Goal: Task Accomplishment & Management: Use online tool/utility

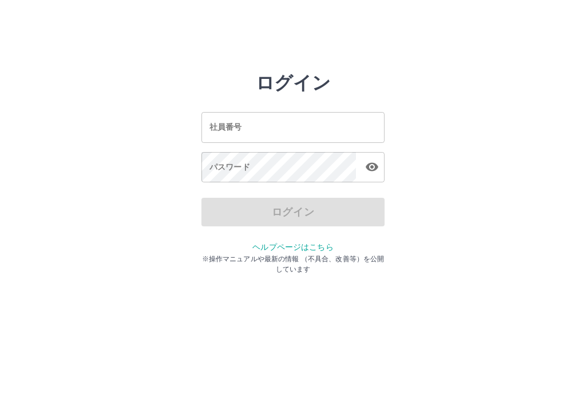
click at [344, 127] on input "社員番号" at bounding box center [292, 127] width 183 height 30
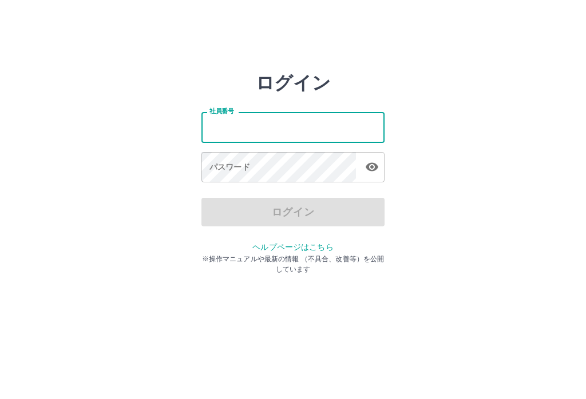
type input "*******"
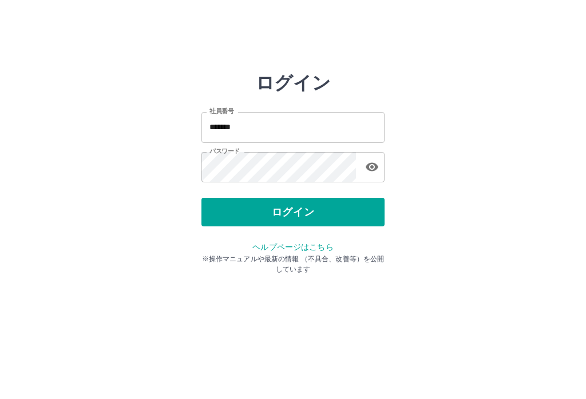
click at [345, 213] on button "ログイン" at bounding box center [292, 212] width 183 height 29
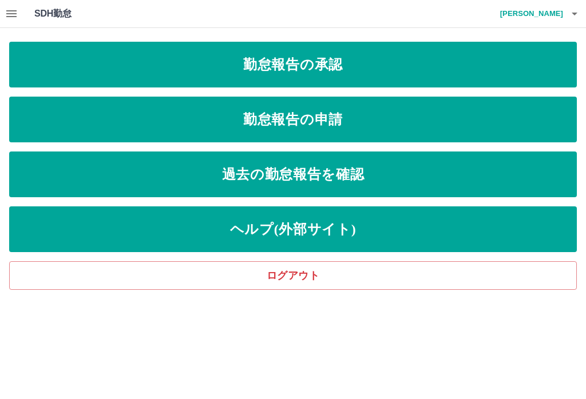
click at [364, 67] on link "勤怠報告の承認" at bounding box center [292, 65] width 567 height 46
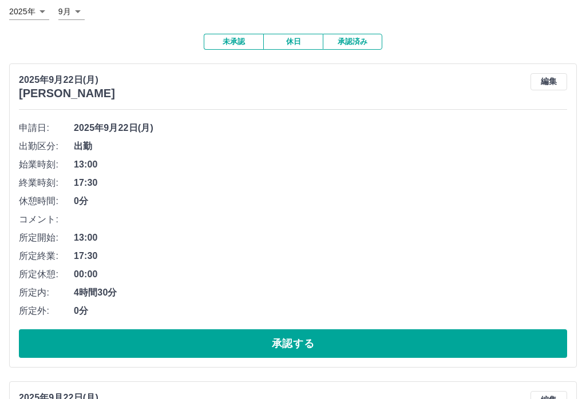
scroll to position [73, 0]
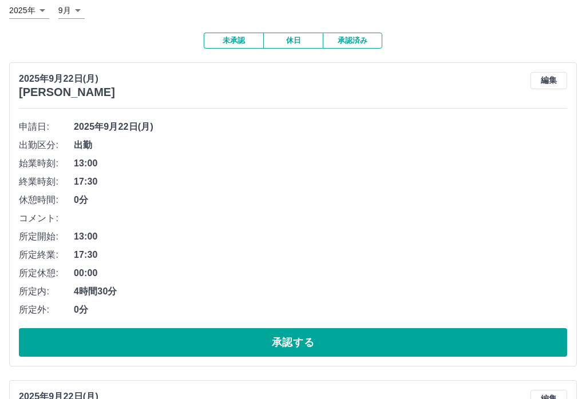
click at [337, 343] on button "承認する" at bounding box center [293, 342] width 548 height 29
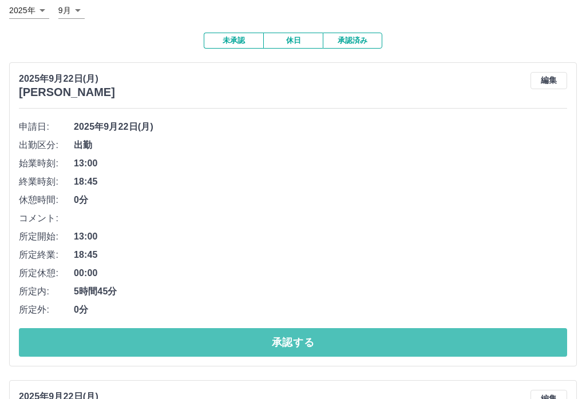
click at [271, 343] on button "承認する" at bounding box center [293, 342] width 548 height 29
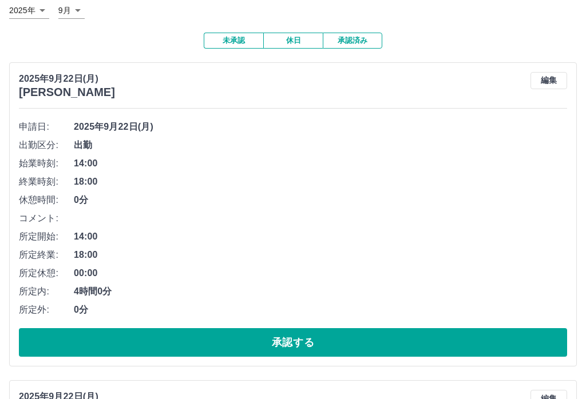
click at [201, 343] on button "承認する" at bounding box center [293, 342] width 548 height 29
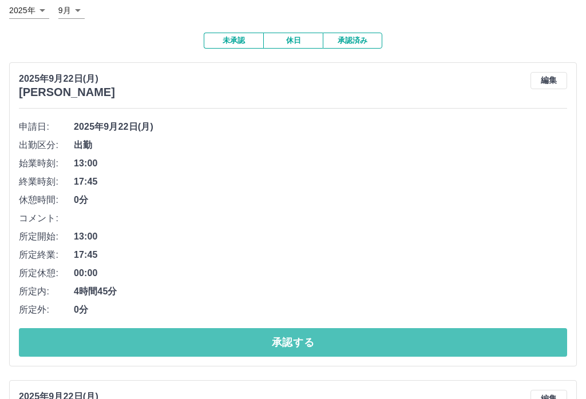
click at [268, 341] on button "承認する" at bounding box center [293, 342] width 548 height 29
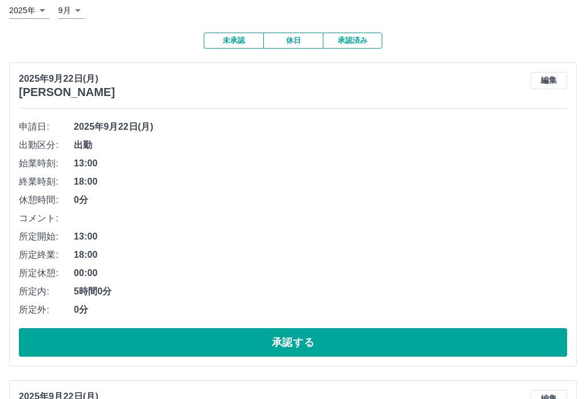
click at [307, 344] on button "承認する" at bounding box center [293, 342] width 548 height 29
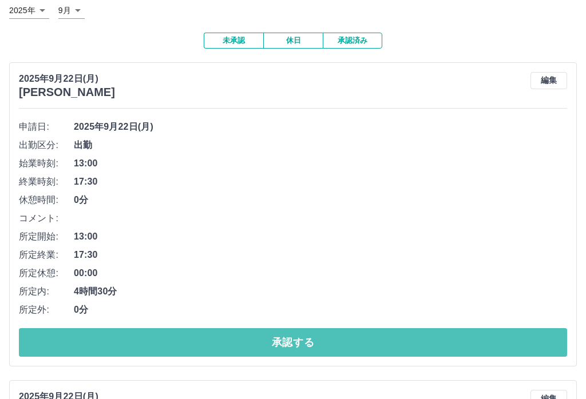
click at [285, 344] on button "承認する" at bounding box center [293, 342] width 548 height 29
click at [293, 342] on button "承認する" at bounding box center [293, 342] width 548 height 29
click at [316, 344] on button "承認する" at bounding box center [293, 342] width 548 height 29
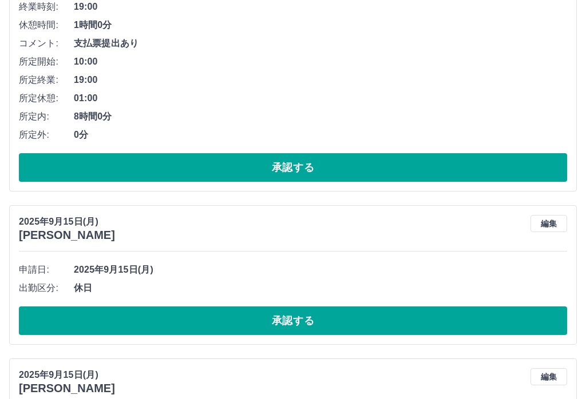
scroll to position [1202, 0]
click at [326, 321] on button "承認する" at bounding box center [293, 321] width 548 height 29
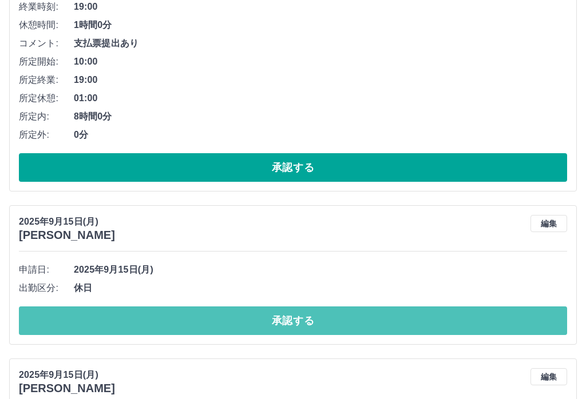
click at [298, 319] on button "承認する" at bounding box center [293, 321] width 548 height 29
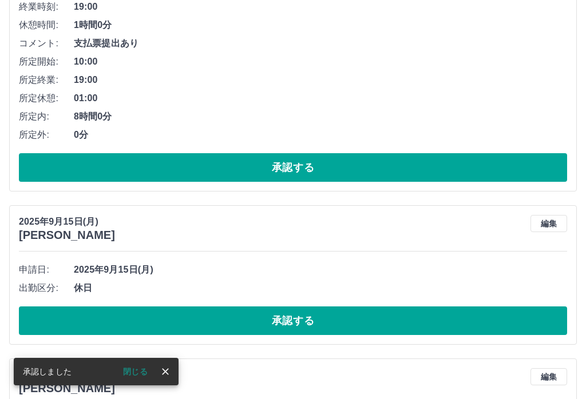
click at [297, 320] on button "承認する" at bounding box center [293, 321] width 548 height 29
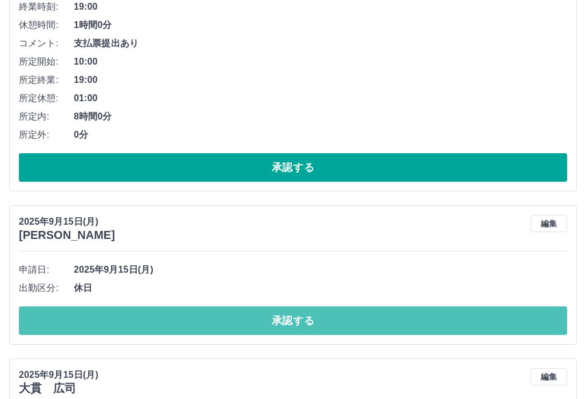
click at [301, 320] on button "承認する" at bounding box center [293, 321] width 548 height 29
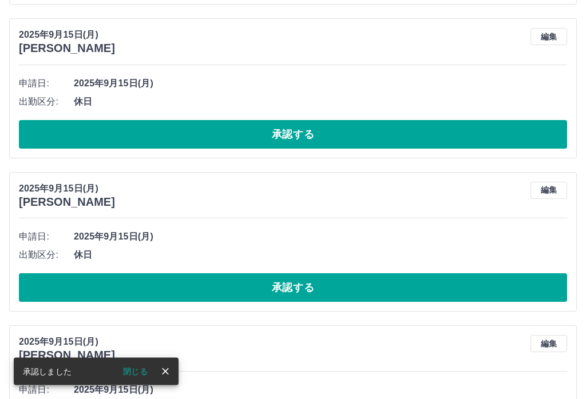
scroll to position [1558, 0]
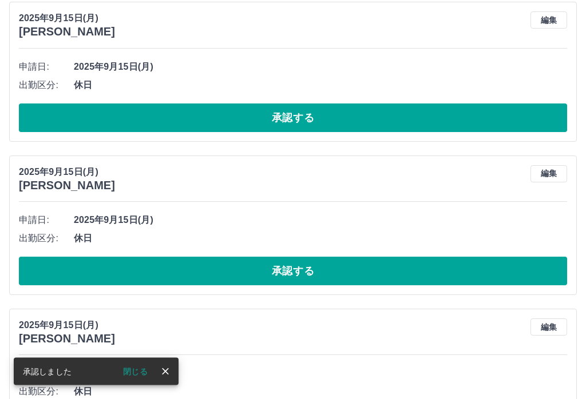
click at [313, 275] on button "承認する" at bounding box center [293, 271] width 548 height 29
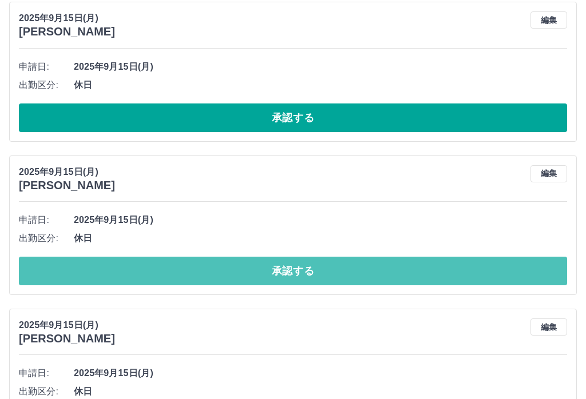
click at [325, 264] on button "承認する" at bounding box center [293, 271] width 548 height 29
click at [320, 266] on button "承認する" at bounding box center [293, 271] width 548 height 29
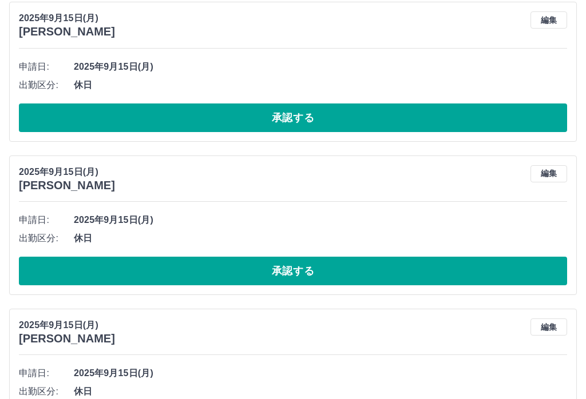
click at [309, 271] on button "承認する" at bounding box center [293, 271] width 548 height 29
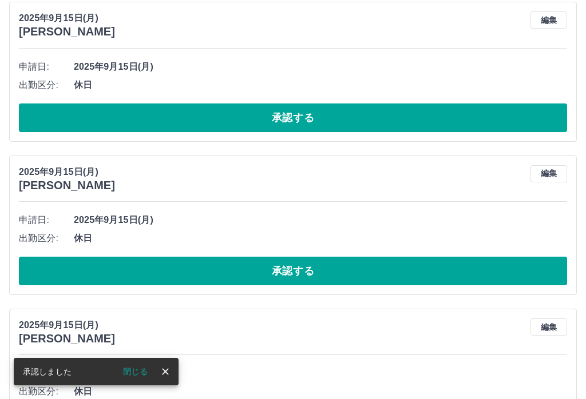
click at [323, 267] on button "承認する" at bounding box center [293, 271] width 548 height 29
click at [302, 267] on button "承認する" at bounding box center [293, 271] width 548 height 29
click at [312, 268] on button "承認する" at bounding box center [293, 271] width 548 height 29
click at [308, 264] on button "承認する" at bounding box center [293, 271] width 548 height 29
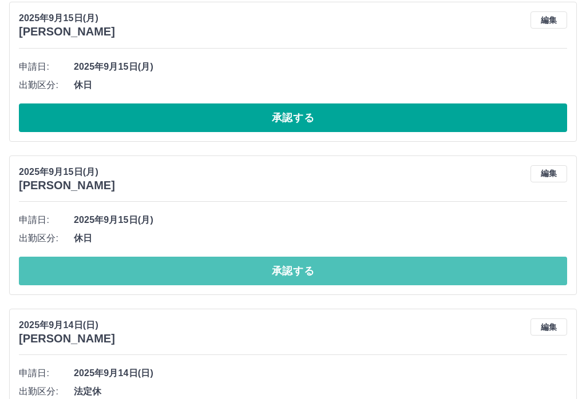
click at [322, 268] on button "承認する" at bounding box center [293, 271] width 548 height 29
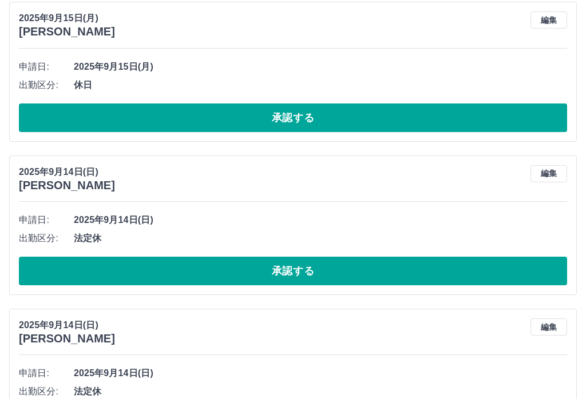
click at [321, 268] on button "承認する" at bounding box center [293, 271] width 548 height 29
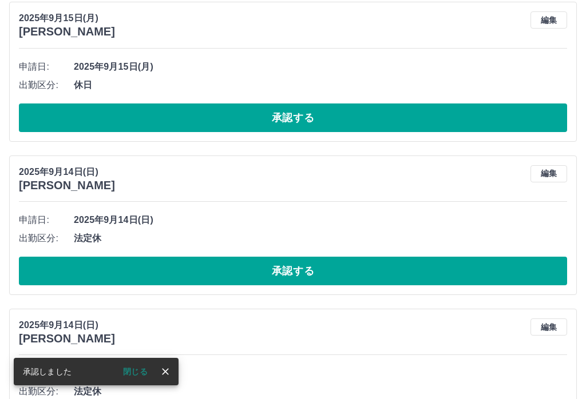
click at [313, 266] on button "承認する" at bounding box center [293, 271] width 548 height 29
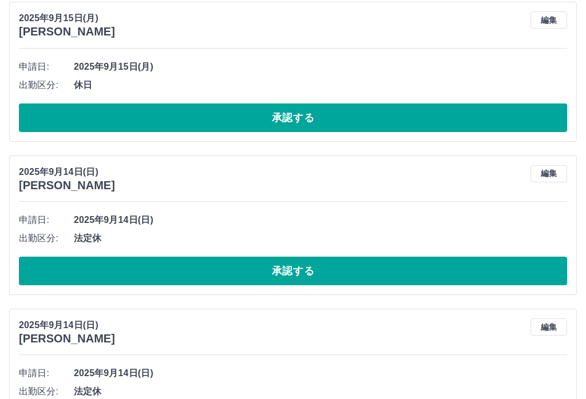
click at [316, 264] on button "承認する" at bounding box center [293, 271] width 548 height 29
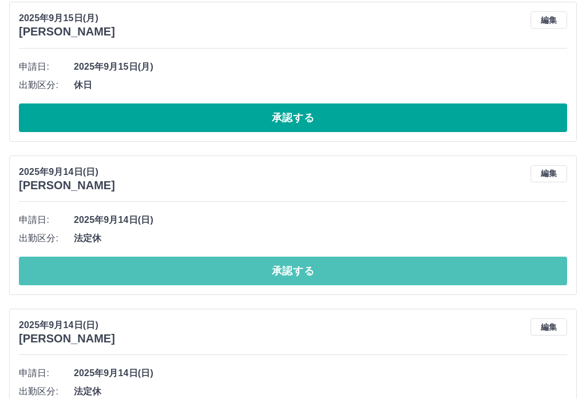
click at [323, 264] on button "承認する" at bounding box center [293, 271] width 548 height 29
click at [314, 273] on button "承認する" at bounding box center [293, 271] width 548 height 29
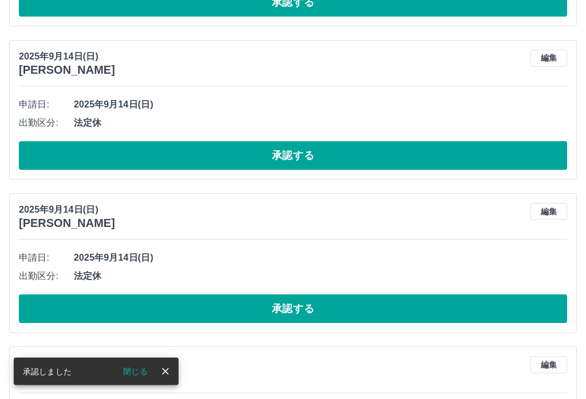
scroll to position [1681, 0]
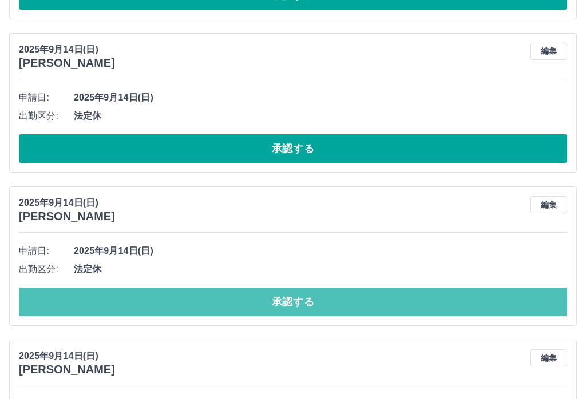
click at [300, 300] on button "承認する" at bounding box center [293, 302] width 548 height 29
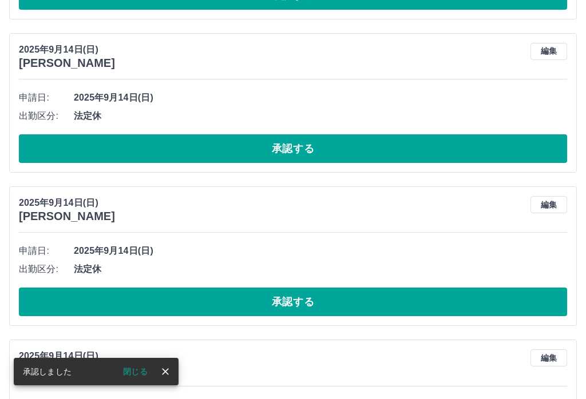
click at [320, 296] on button "承認する" at bounding box center [293, 302] width 548 height 29
click at [319, 296] on button "承認する" at bounding box center [293, 302] width 548 height 29
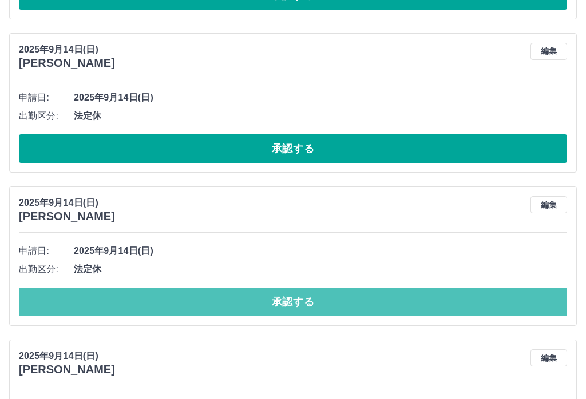
click at [319, 295] on button "承認する" at bounding box center [293, 302] width 548 height 29
click at [316, 295] on button "承認する" at bounding box center [293, 302] width 548 height 29
click at [317, 297] on button "承認する" at bounding box center [293, 302] width 548 height 29
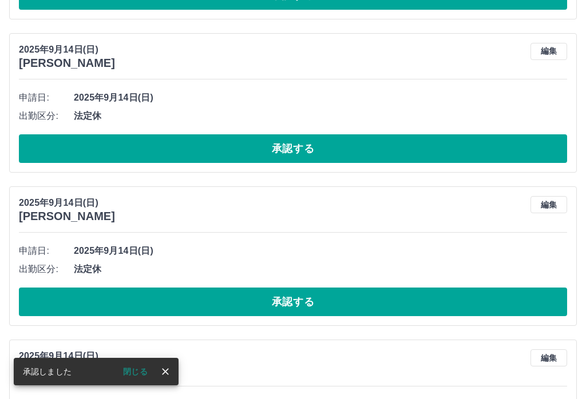
click at [314, 296] on button "承認する" at bounding box center [293, 302] width 548 height 29
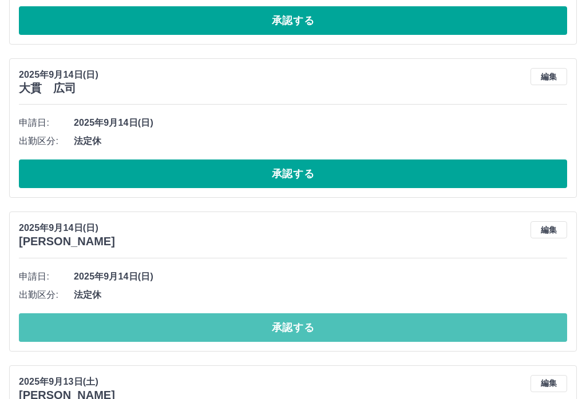
click at [317, 324] on button "承認する" at bounding box center [293, 328] width 548 height 29
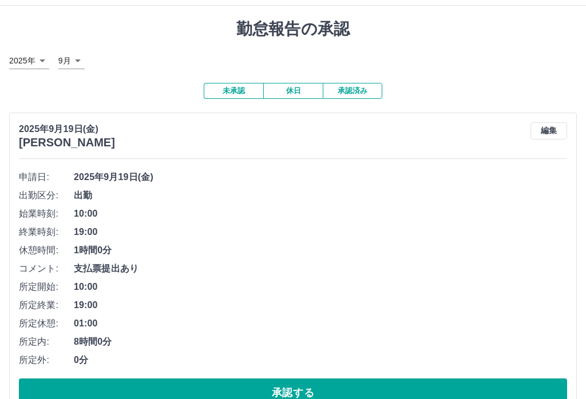
scroll to position [0, 0]
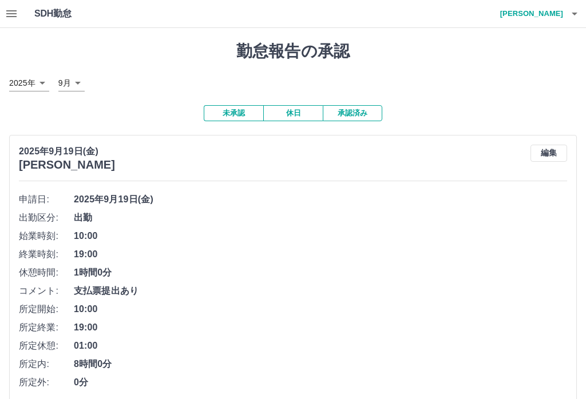
click at [551, 10] on h4 "森谷　京子" at bounding box center [528, 13] width 69 height 27
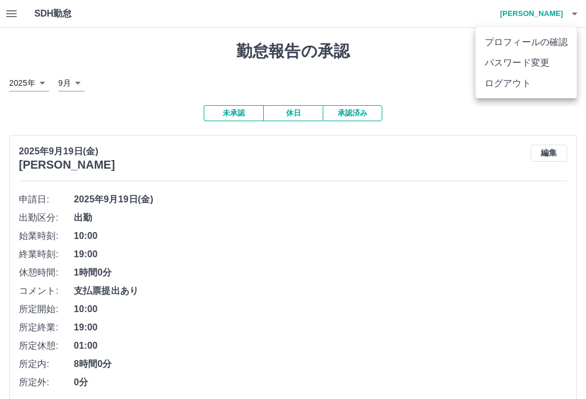
click at [516, 85] on li "ログアウト" at bounding box center [525, 83] width 101 height 21
